Goal: Information Seeking & Learning: Learn about a topic

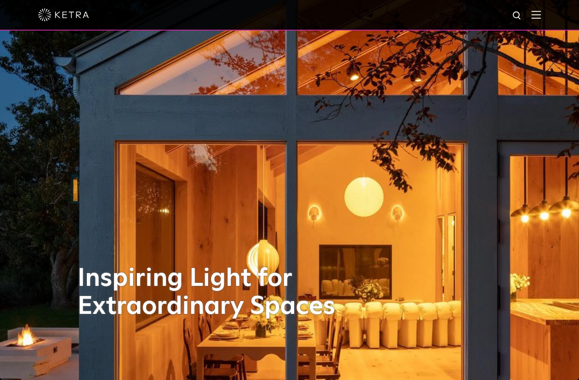
click at [536, 16] on img at bounding box center [535, 15] width 9 height 8
click at [538, 18] on img at bounding box center [535, 15] width 9 height 8
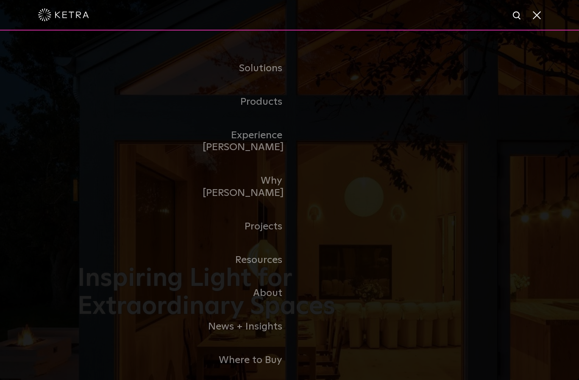
click at [0, 0] on link "Residential Products" at bounding box center [0, 0] width 0 height 0
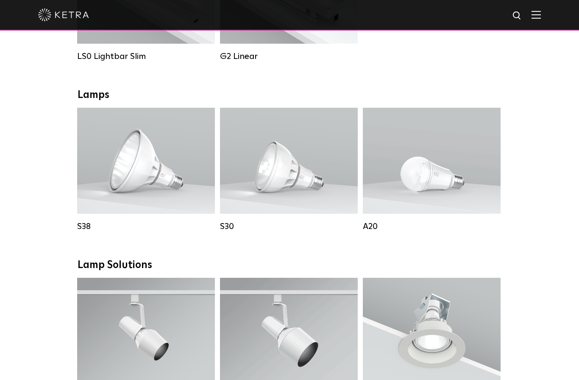
scroll to position [419, 0]
click at [304, 195] on div "Lumen Output: 1100 Colors: White / Black Base Type: E26 Edison Base / GU24 Beam…" at bounding box center [289, 160] width 138 height 106
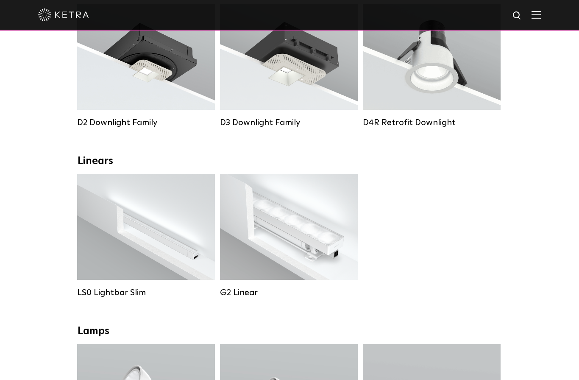
scroll to position [181, 0]
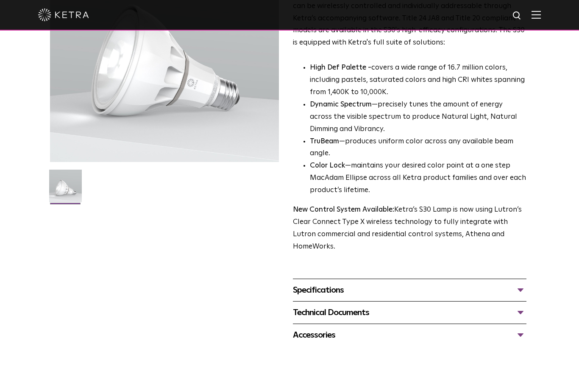
scroll to position [141, 0]
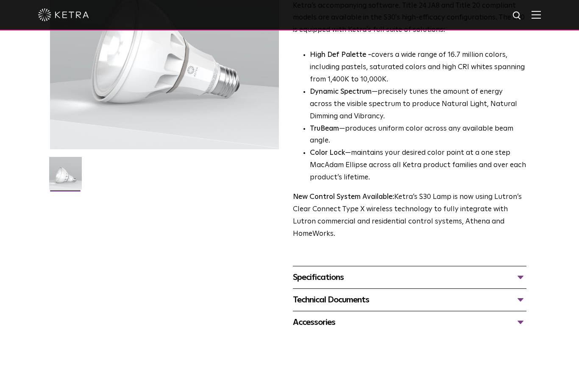
click at [506, 270] on div "Specifications" at bounding box center [409, 277] width 233 height 14
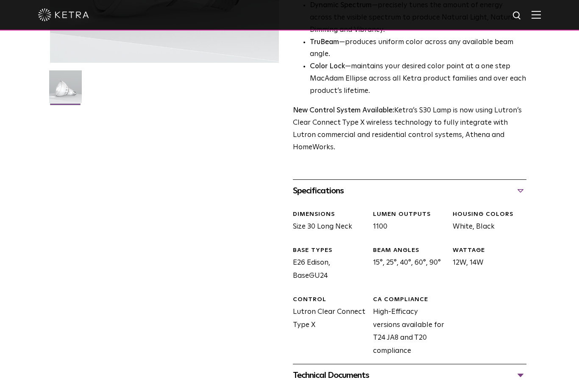
scroll to position [238, 0]
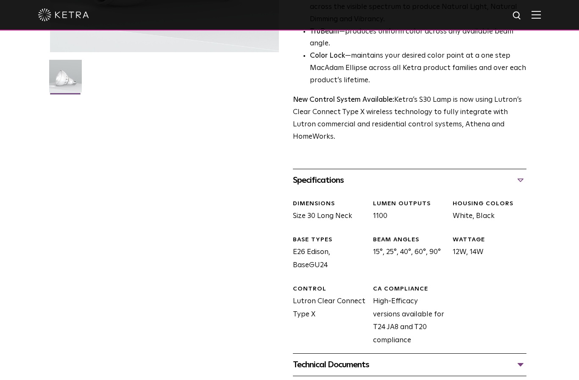
click at [507, 358] on div "Technical Documents" at bounding box center [409, 365] width 233 height 14
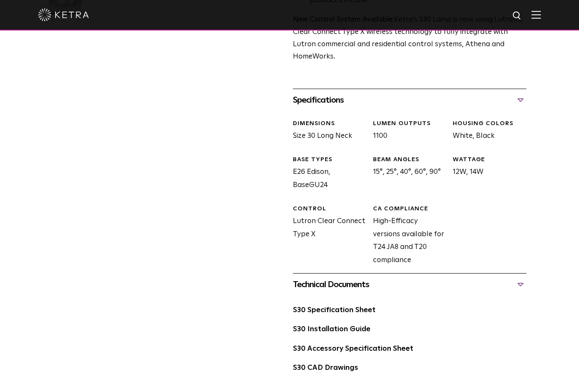
scroll to position [331, 0]
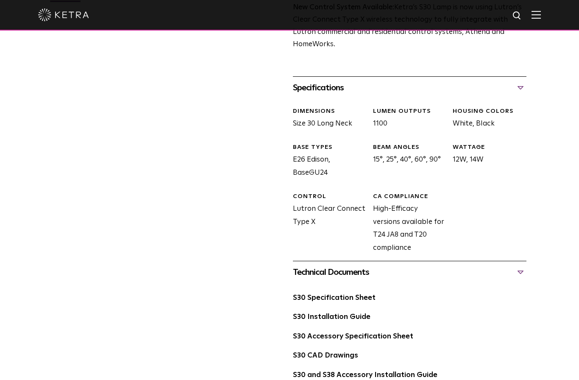
click at [362, 294] on link "S30 Specification Sheet" at bounding box center [334, 297] width 83 height 7
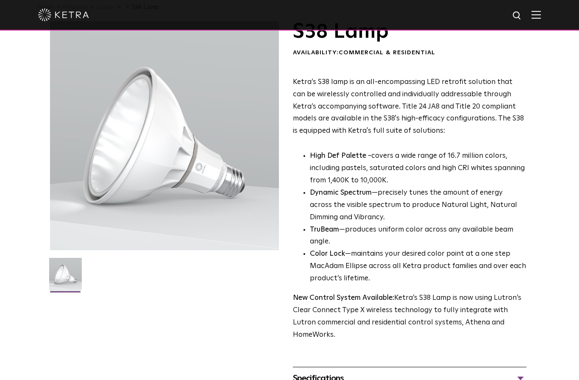
scroll to position [44, 0]
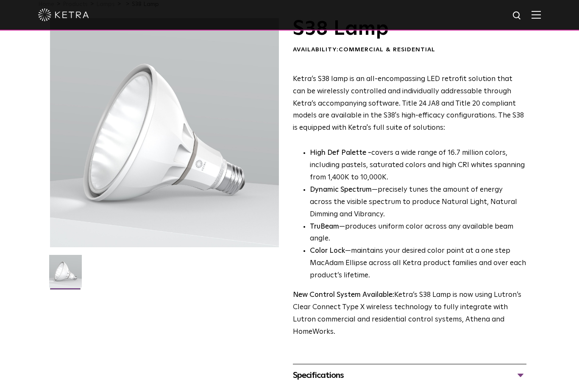
click at [499, 368] on div "Specifications" at bounding box center [409, 375] width 233 height 14
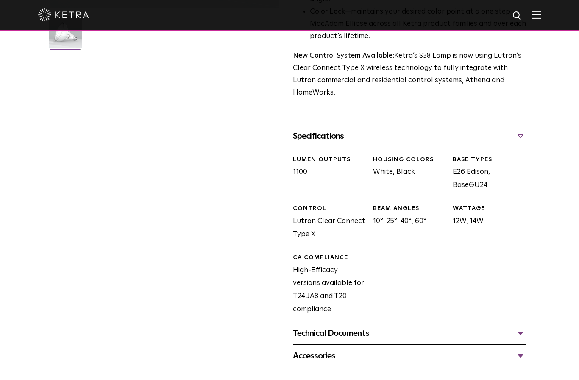
scroll to position [286, 0]
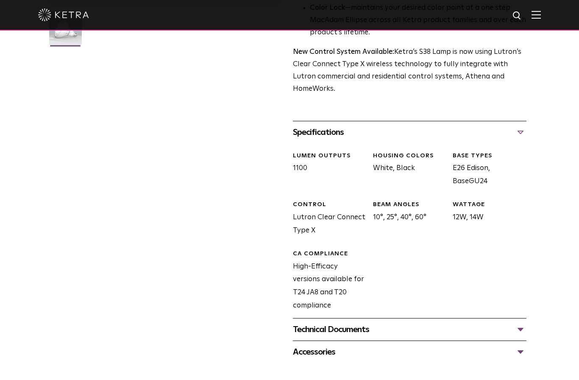
click at [449, 322] on div "Technical Documents" at bounding box center [409, 329] width 233 height 14
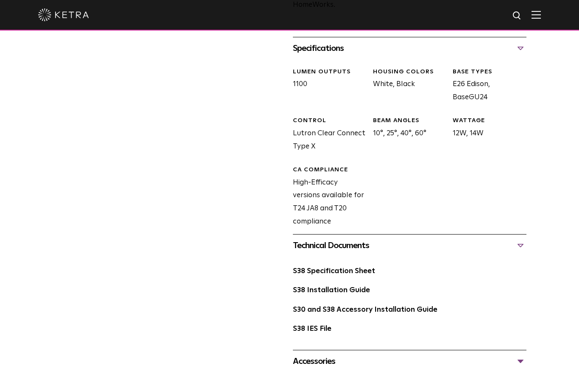
scroll to position [375, 0]
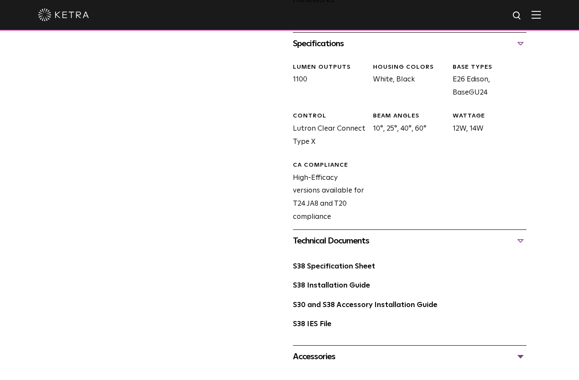
click at [364, 263] on link "S38 Specification Sheet" at bounding box center [334, 266] width 82 height 7
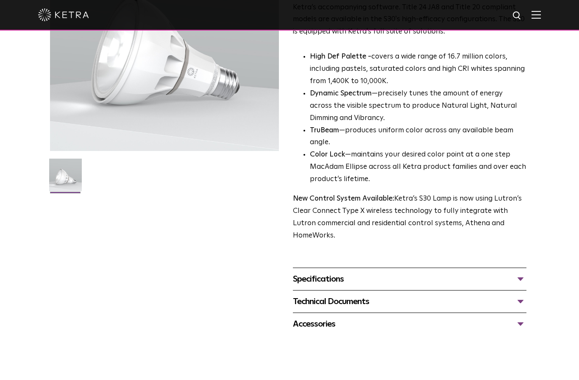
scroll to position [140, 0]
click at [422, 272] on div "Specifications" at bounding box center [409, 279] width 233 height 14
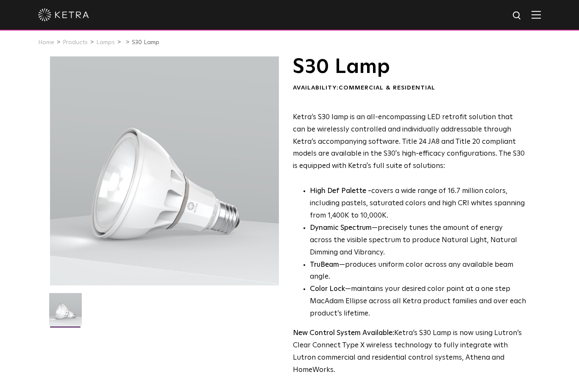
scroll to position [0, 0]
